Goal: Information Seeking & Learning: Learn about a topic

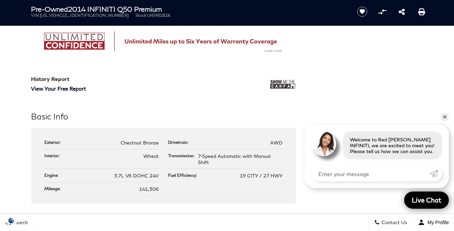
scroll to position [562, 0]
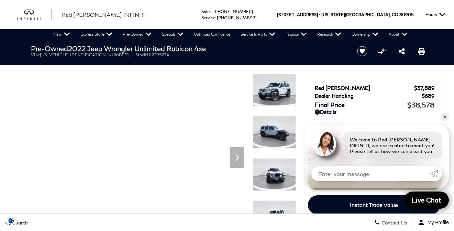
click at [279, 138] on img at bounding box center [274, 132] width 43 height 33
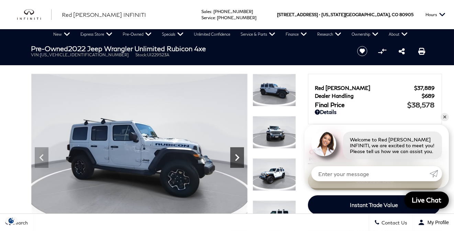
click at [240, 161] on icon "Next" at bounding box center [237, 158] width 14 height 14
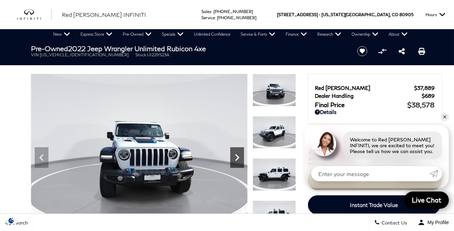
click at [237, 161] on icon "Next" at bounding box center [237, 158] width 14 height 14
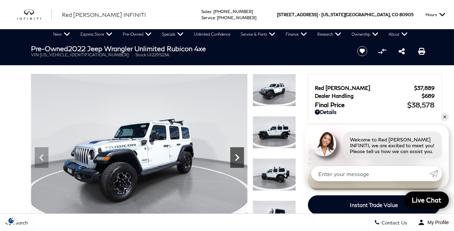
click at [237, 161] on icon "Next" at bounding box center [237, 158] width 14 height 14
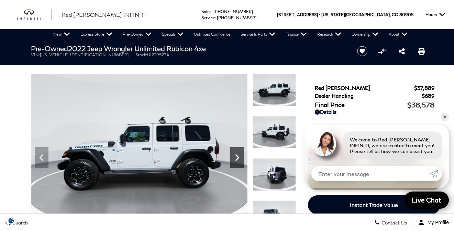
click at [237, 161] on icon "Next" at bounding box center [237, 158] width 14 height 14
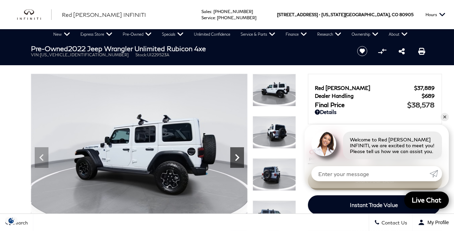
click at [237, 161] on icon "Next" at bounding box center [237, 158] width 14 height 14
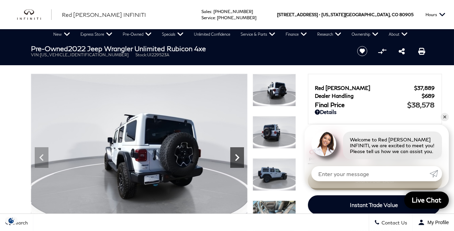
click at [237, 161] on icon "Next" at bounding box center [237, 158] width 14 height 14
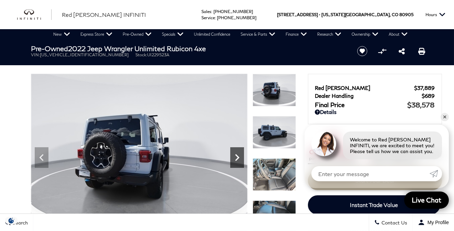
click at [237, 161] on icon "Next" at bounding box center [237, 158] width 14 height 14
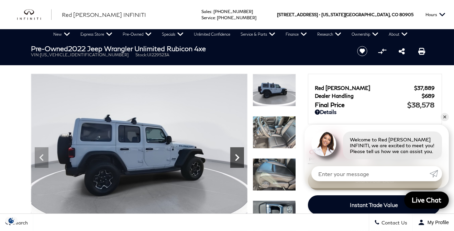
click at [237, 161] on icon "Next" at bounding box center [237, 158] width 14 height 14
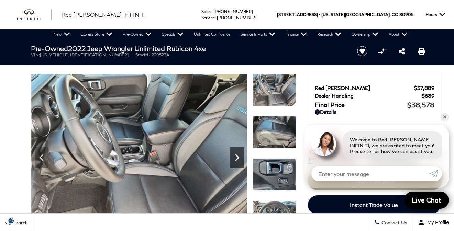
click at [237, 161] on icon "Next" at bounding box center [237, 158] width 14 height 14
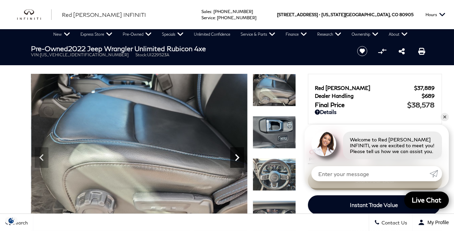
click at [237, 161] on icon "Next" at bounding box center [237, 158] width 14 height 14
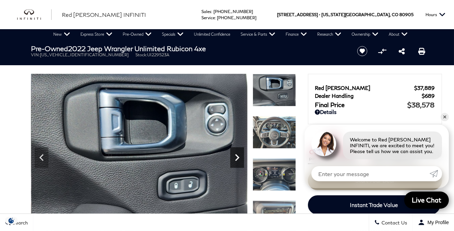
click at [237, 161] on icon "Next" at bounding box center [237, 158] width 14 height 14
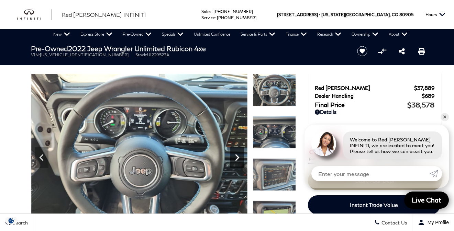
click at [237, 161] on icon "Next" at bounding box center [237, 158] width 14 height 14
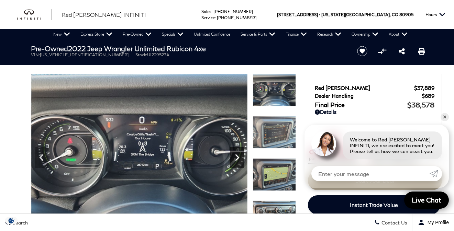
click at [238, 160] on icon "Next" at bounding box center [237, 158] width 14 height 14
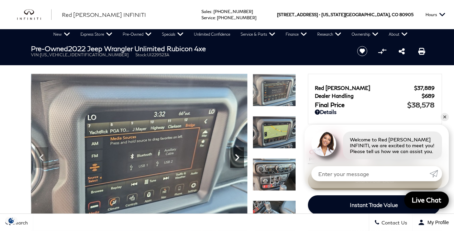
click at [238, 160] on icon "Next" at bounding box center [237, 158] width 14 height 14
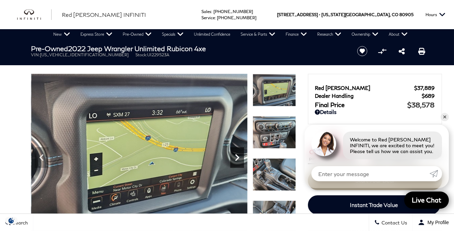
click at [238, 160] on icon "Next" at bounding box center [237, 158] width 14 height 14
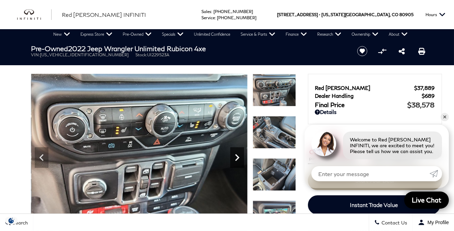
click at [238, 160] on icon "Next" at bounding box center [237, 158] width 14 height 14
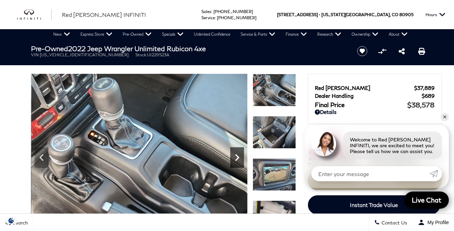
click at [238, 160] on icon "Next" at bounding box center [237, 158] width 14 height 14
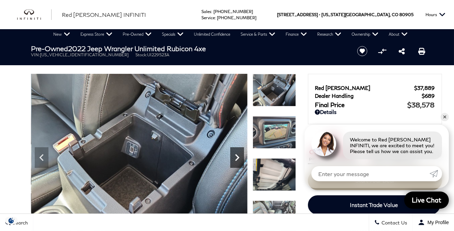
click at [238, 160] on icon "Next" at bounding box center [237, 158] width 14 height 14
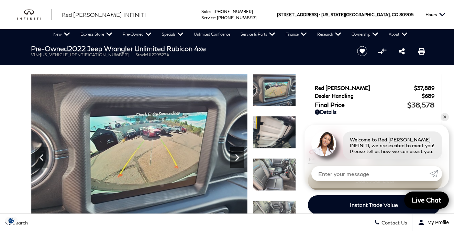
click at [238, 160] on icon "Next" at bounding box center [237, 158] width 14 height 14
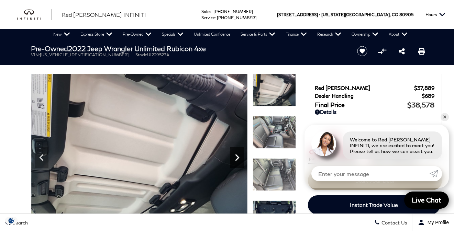
click at [238, 160] on icon "Next" at bounding box center [237, 158] width 14 height 14
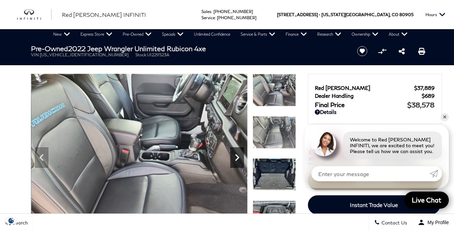
click at [238, 160] on icon "Next" at bounding box center [237, 158] width 14 height 14
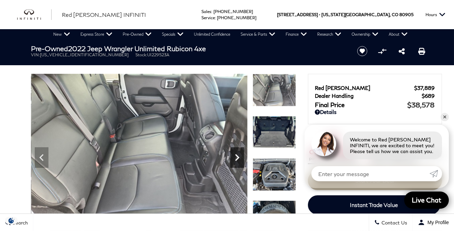
click at [238, 160] on icon "Next" at bounding box center [237, 158] width 14 height 14
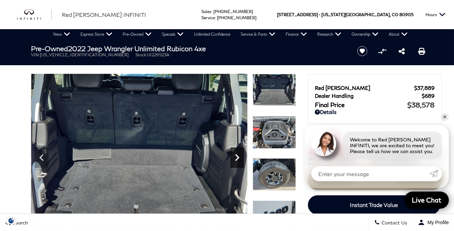
click at [237, 160] on icon "Next" at bounding box center [237, 157] width 4 height 7
